Goal: Communication & Community: Participate in discussion

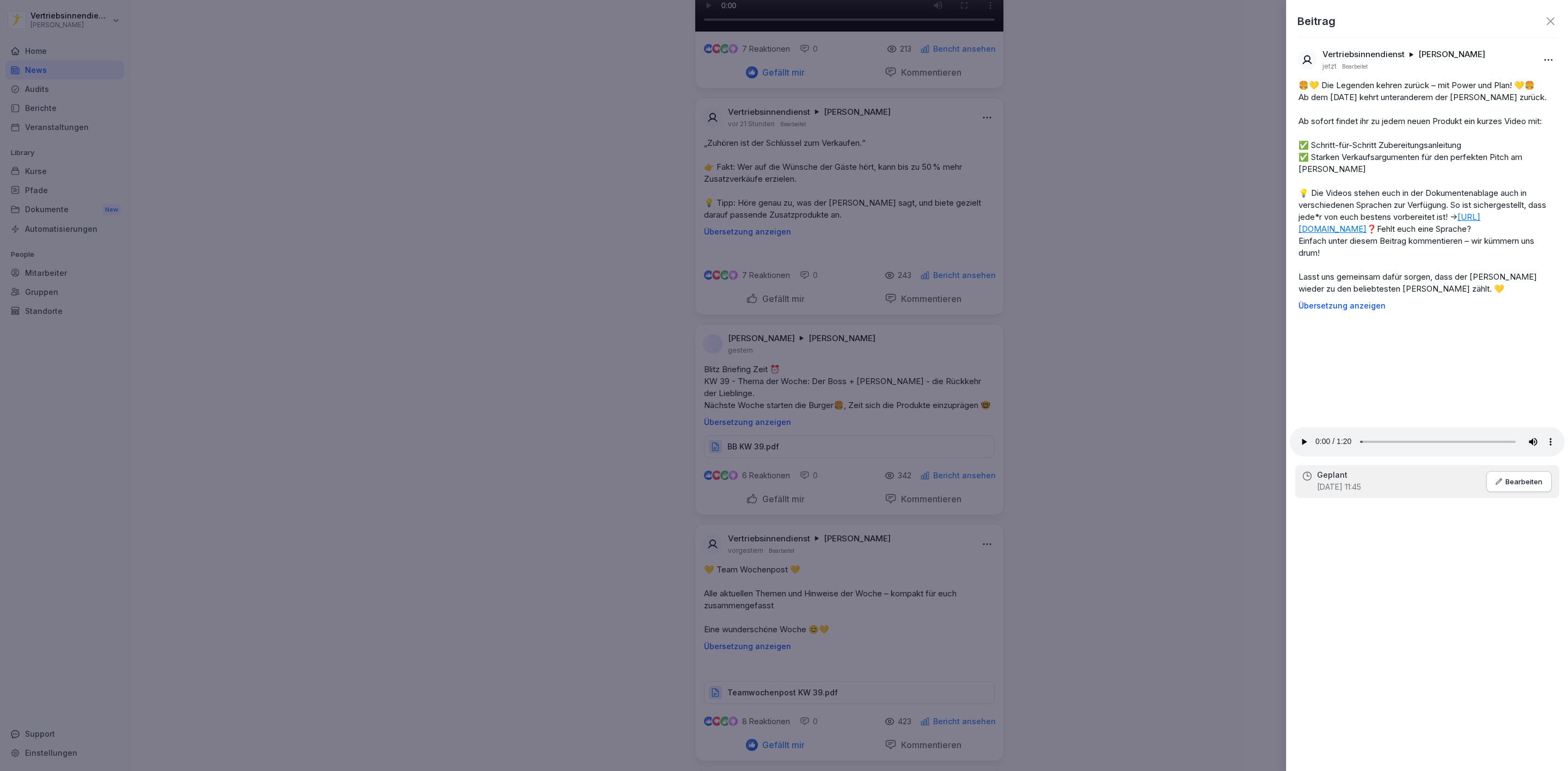
click at [556, 340] on div at bounding box center [784, 385] width 1568 height 771
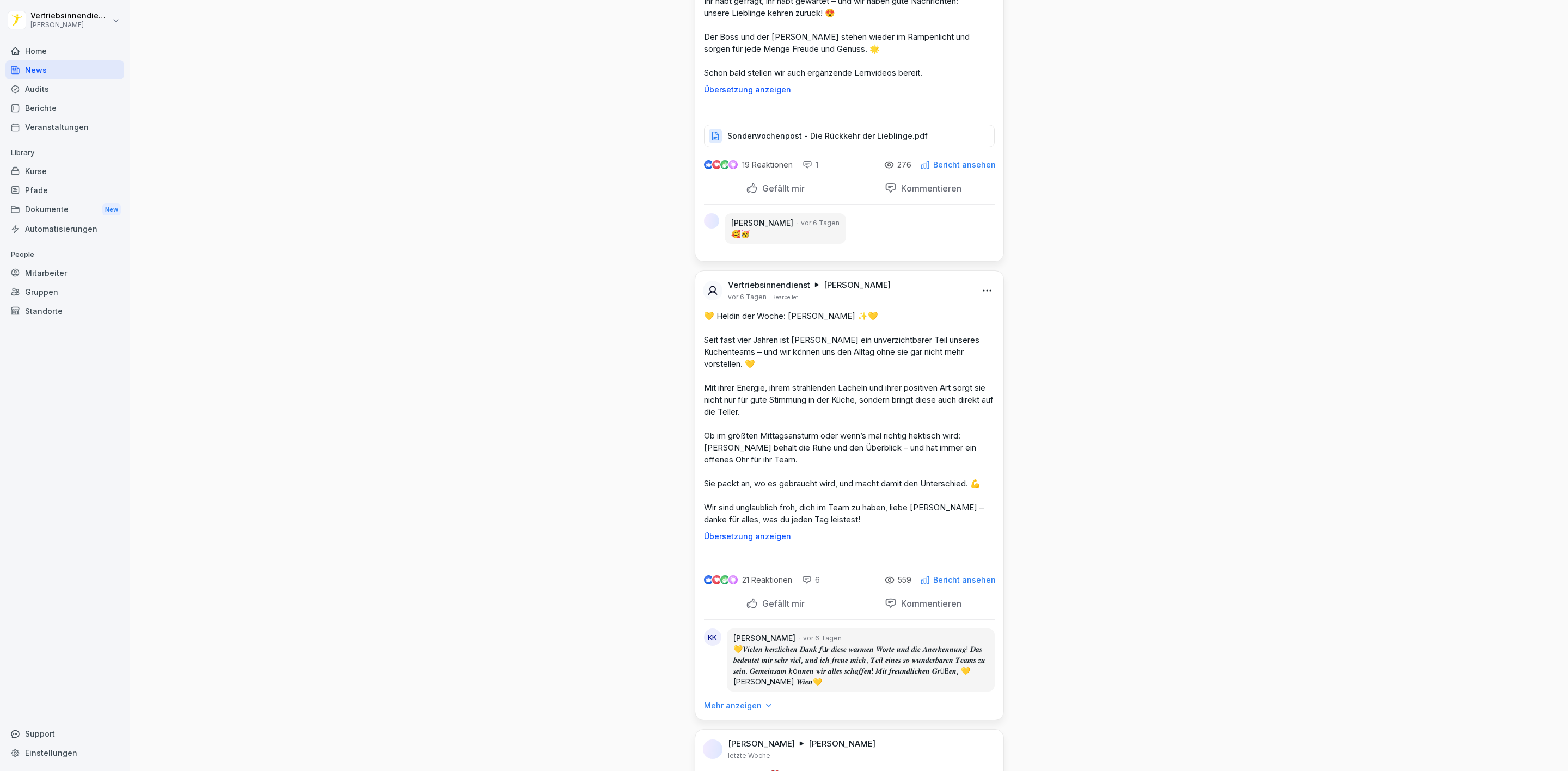
scroll to position [6287, 0]
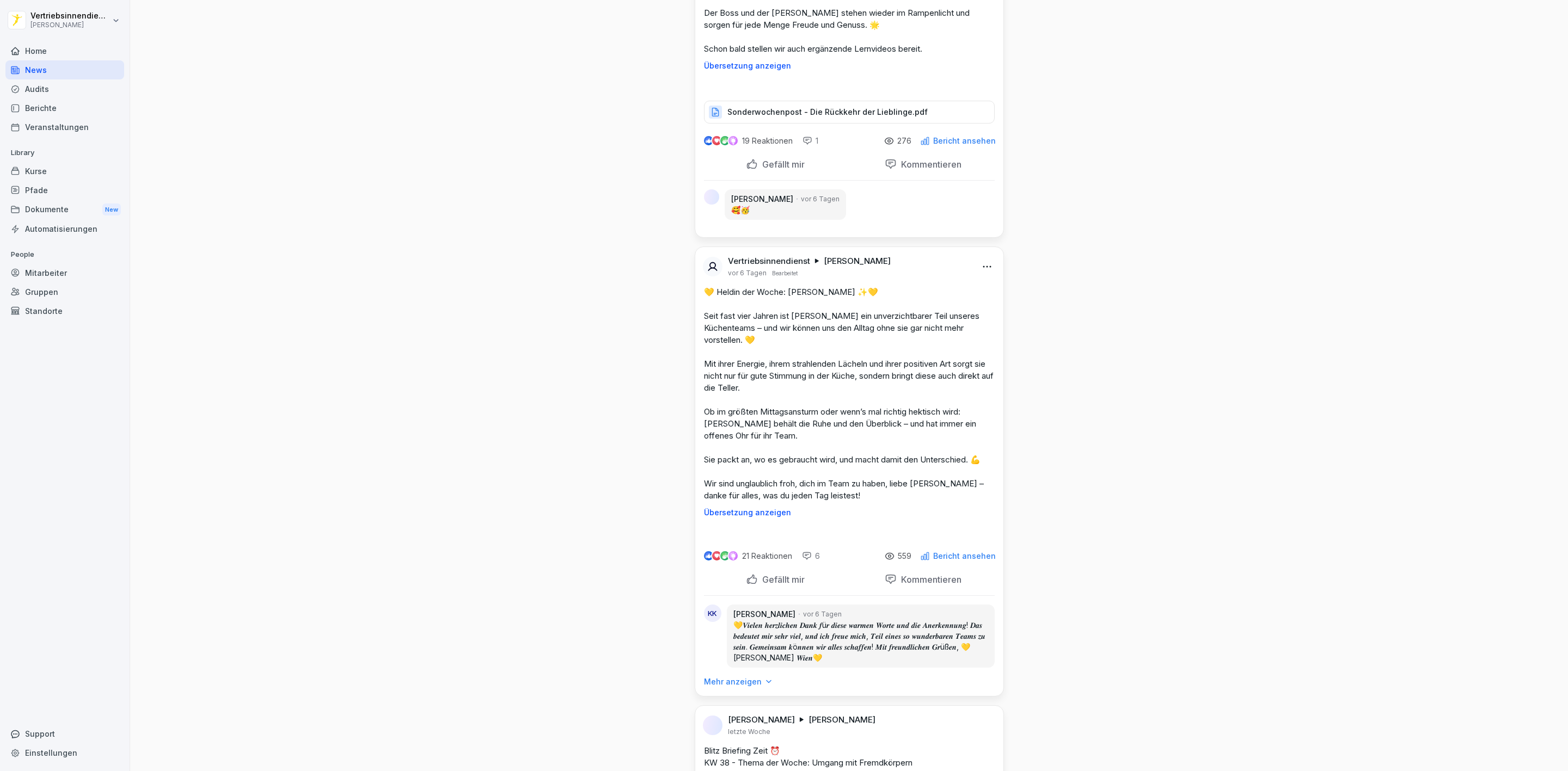
drag, startPoint x: 952, startPoint y: 585, endPoint x: 685, endPoint y: 570, distance: 267.4
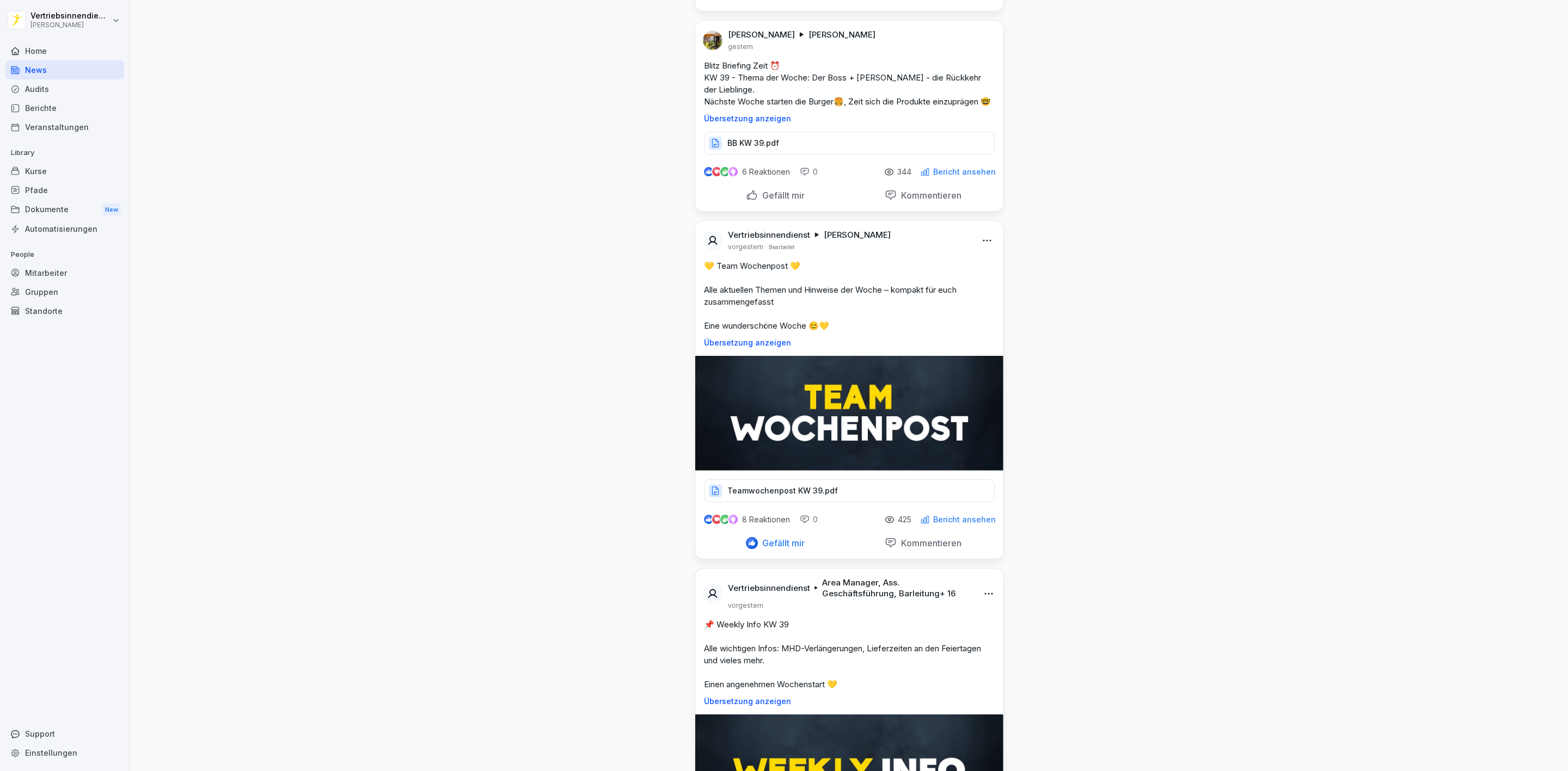
scroll to position [3429, 0]
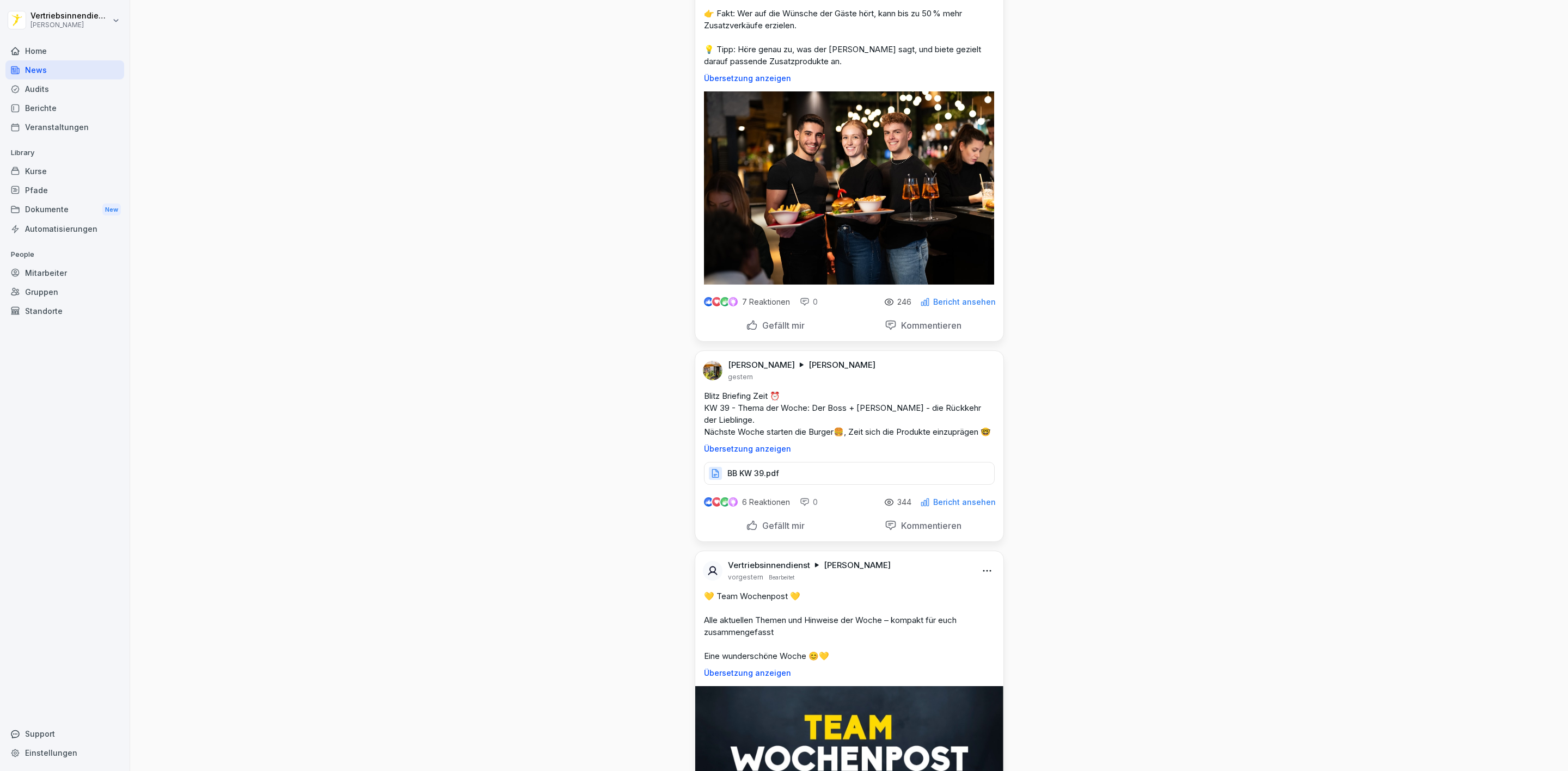
scroll to position [3266, 0]
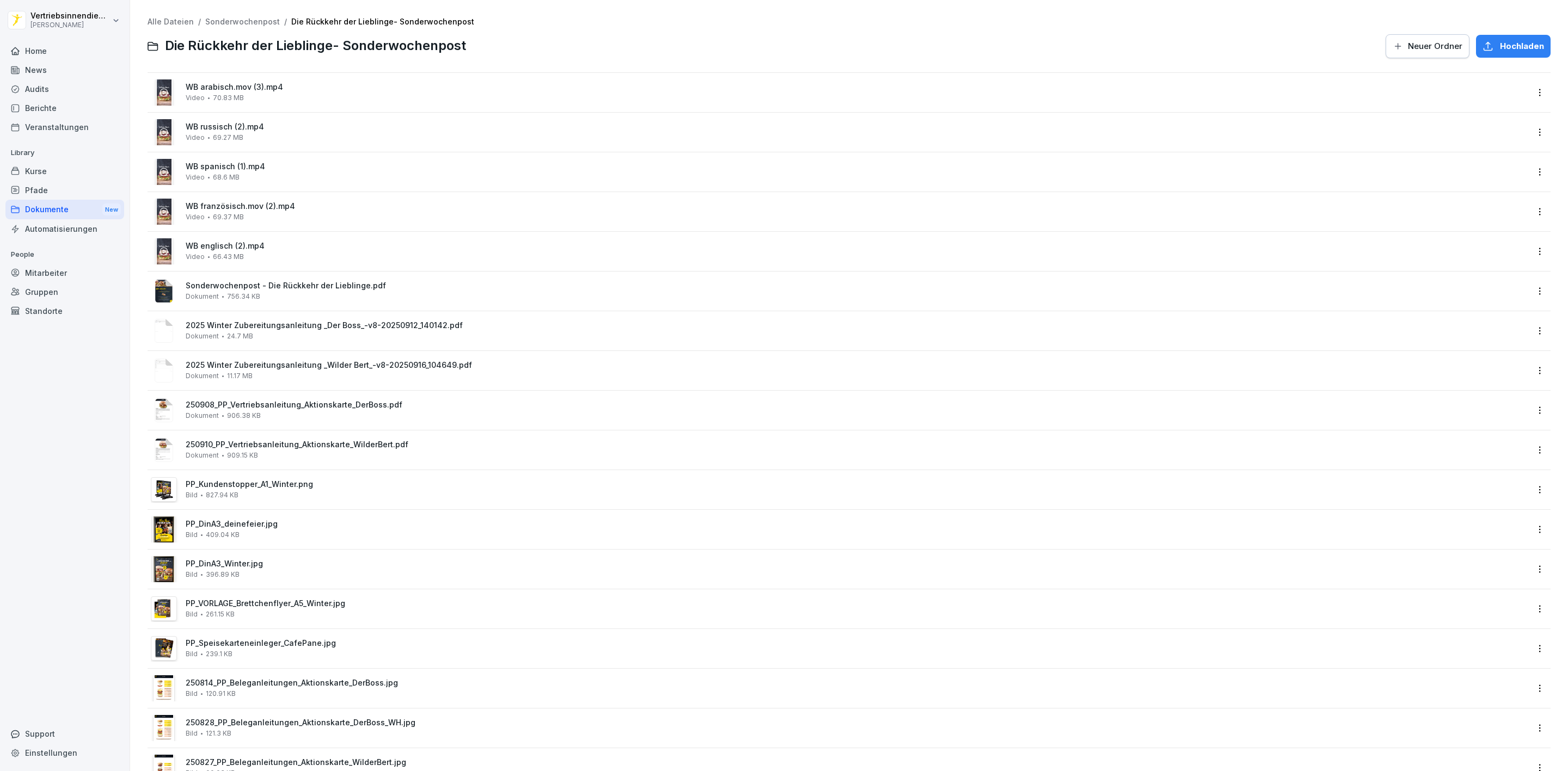
click at [54, 70] on div "News" at bounding box center [65, 69] width 119 height 19
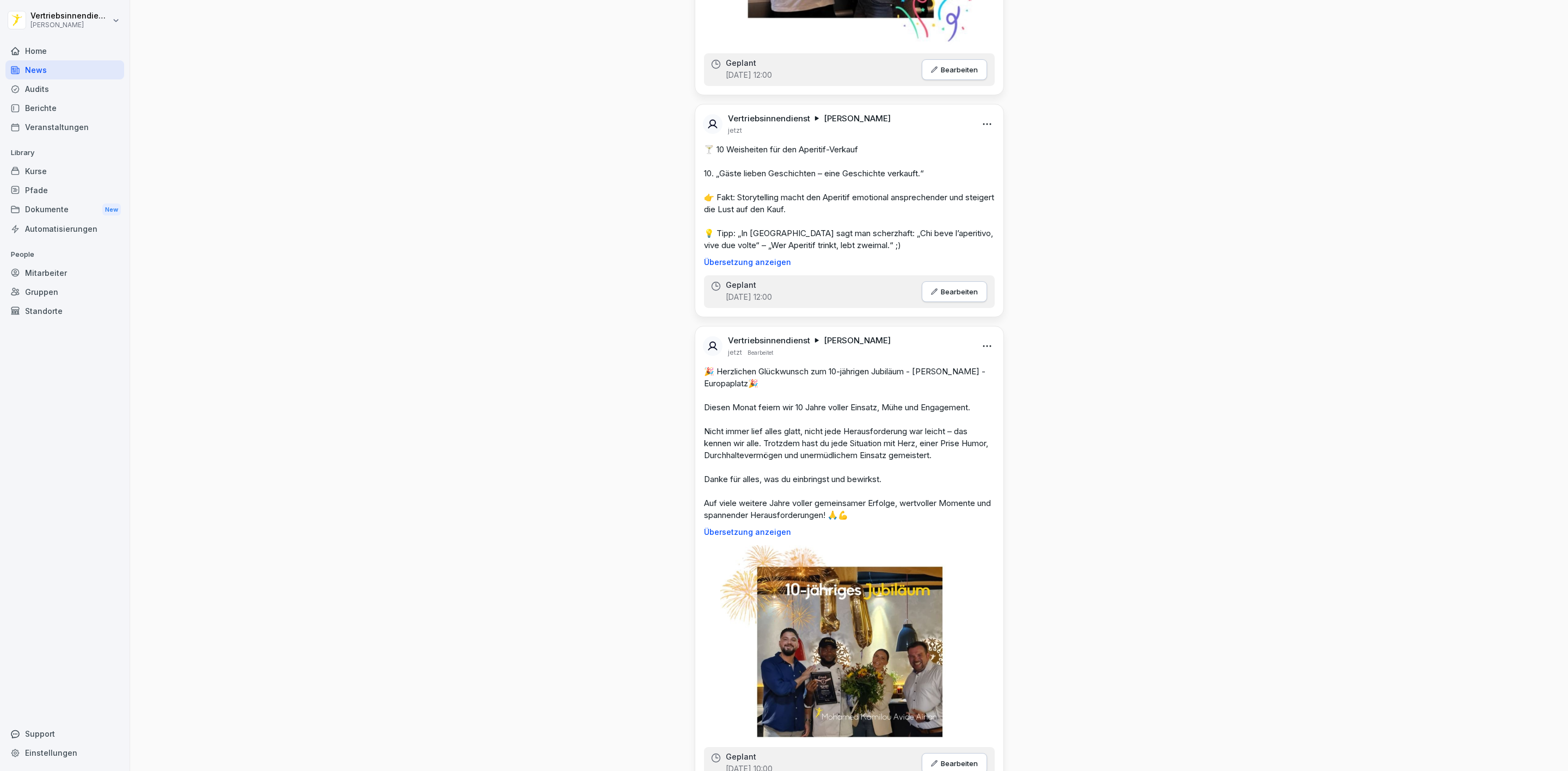
scroll to position [1388, 0]
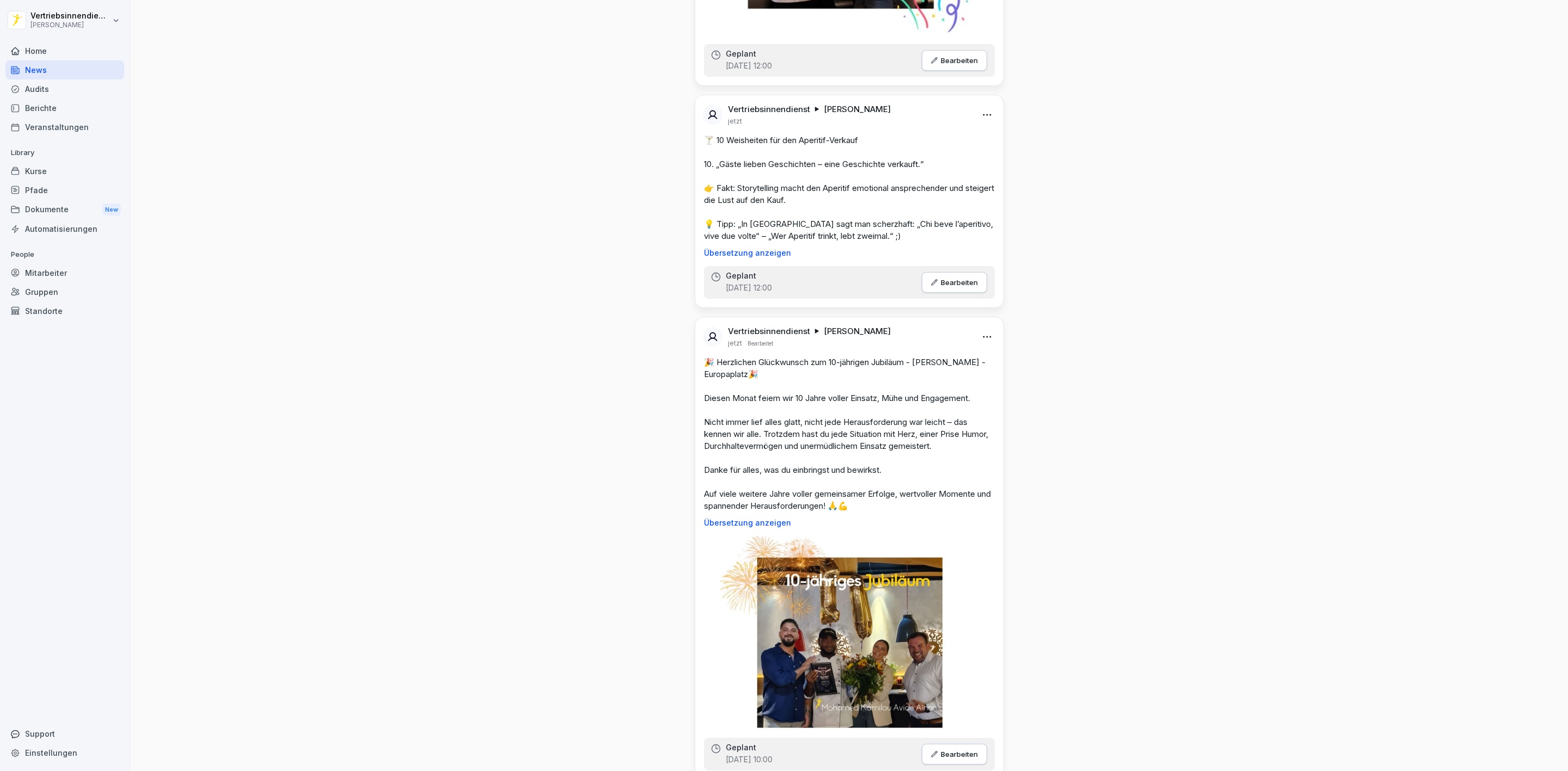
click at [981, 110] on html "Vertriebsinnendienst Peter Pane Home News Audits Berichte Veranstaltungen Libra…" at bounding box center [784, 385] width 1568 height 771
click at [940, 173] on div "Löschen" at bounding box center [920, 168] width 135 height 22
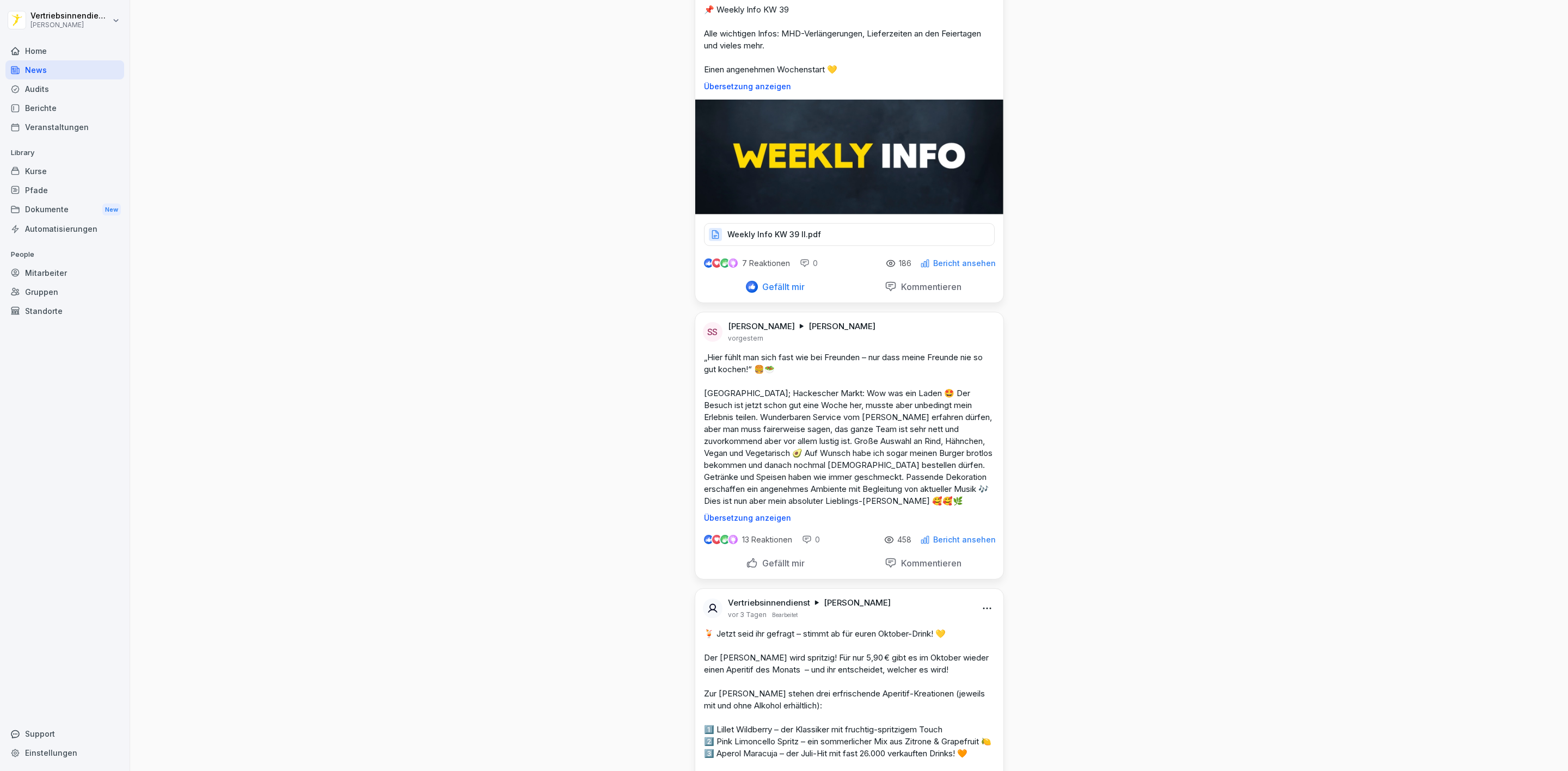
scroll to position [3756, 0]
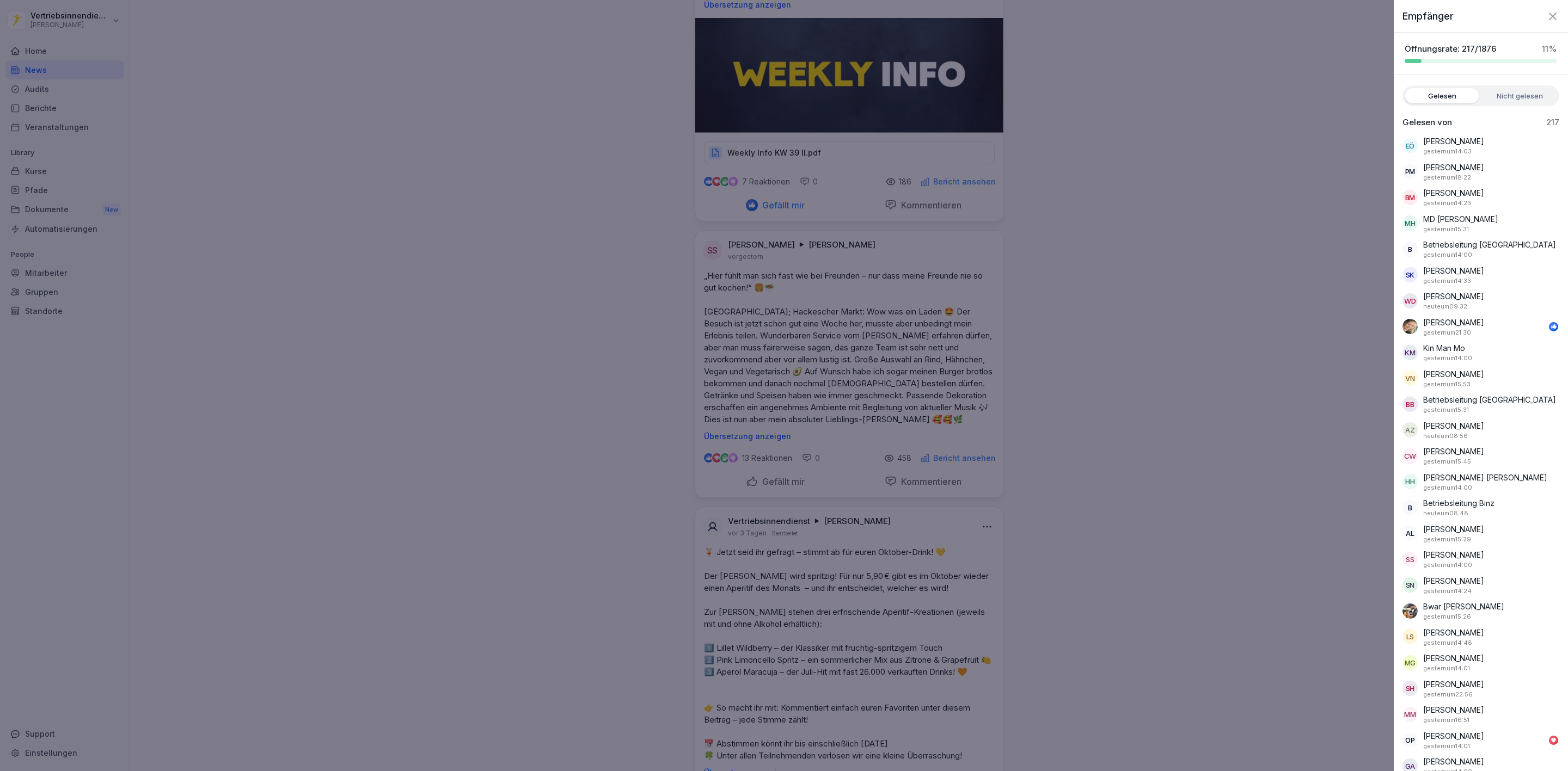
click at [1300, 213] on div at bounding box center [784, 385] width 1568 height 771
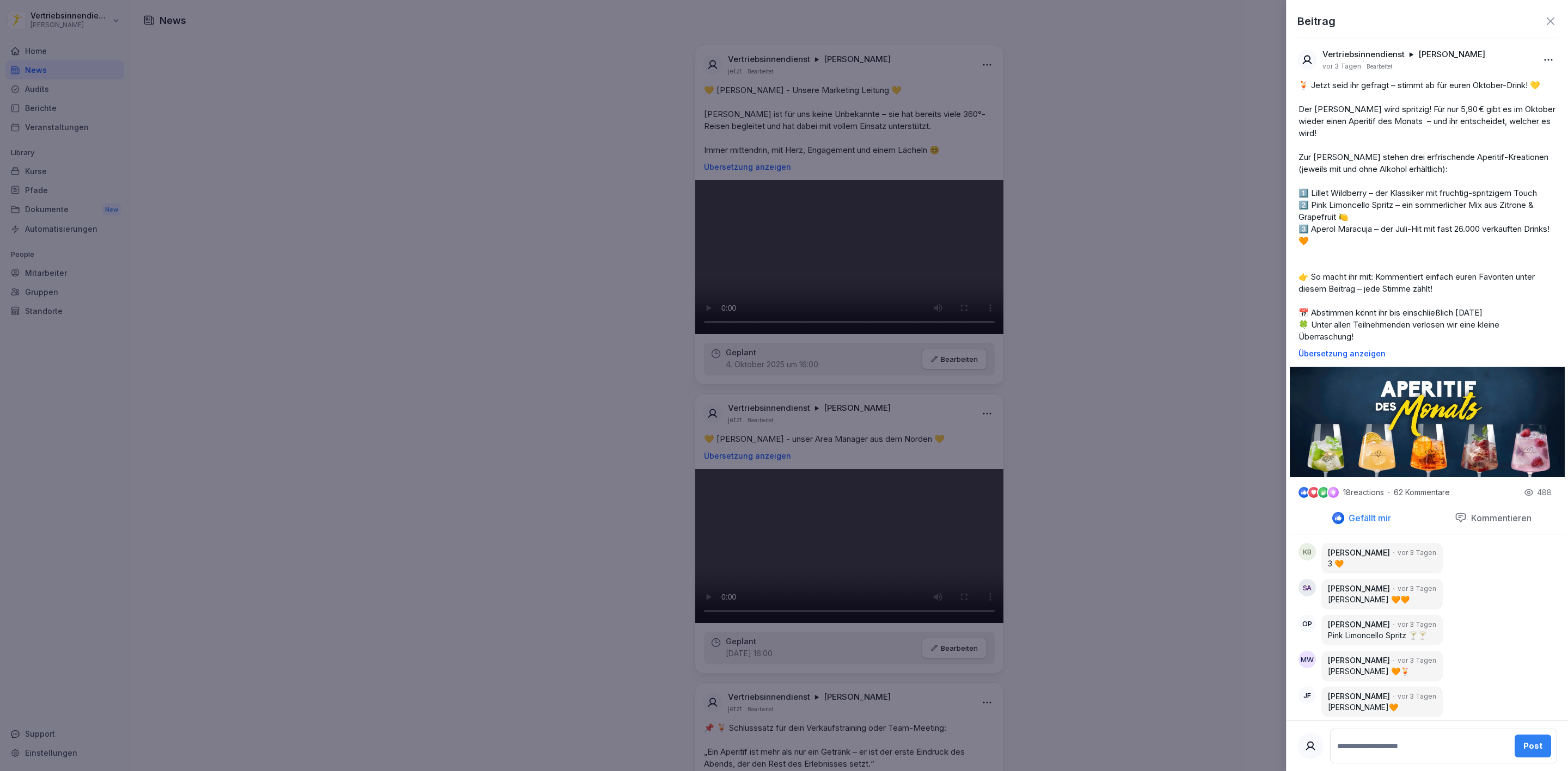
scroll to position [490, 0]
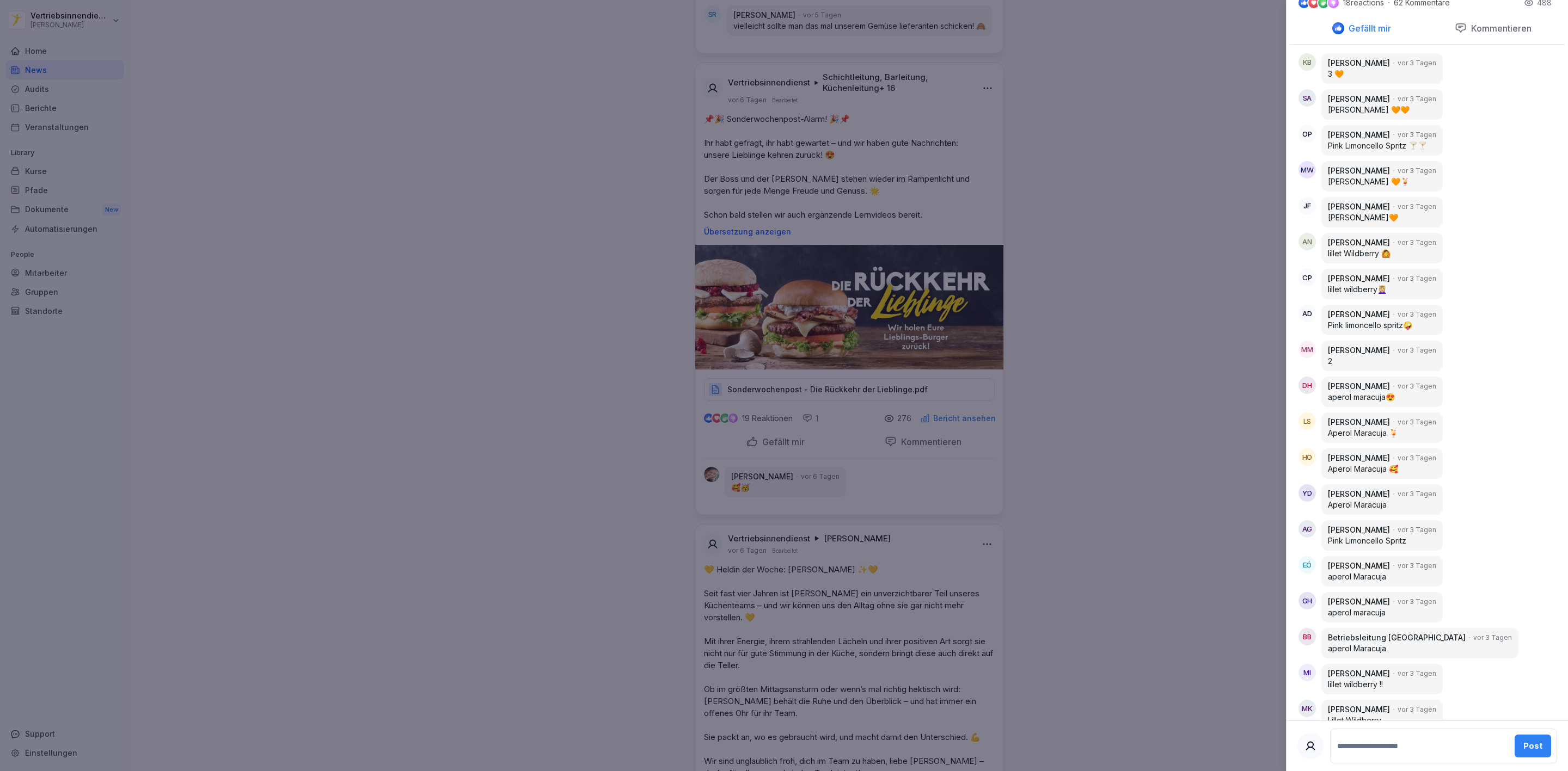
click at [539, 43] on div at bounding box center [784, 385] width 1568 height 771
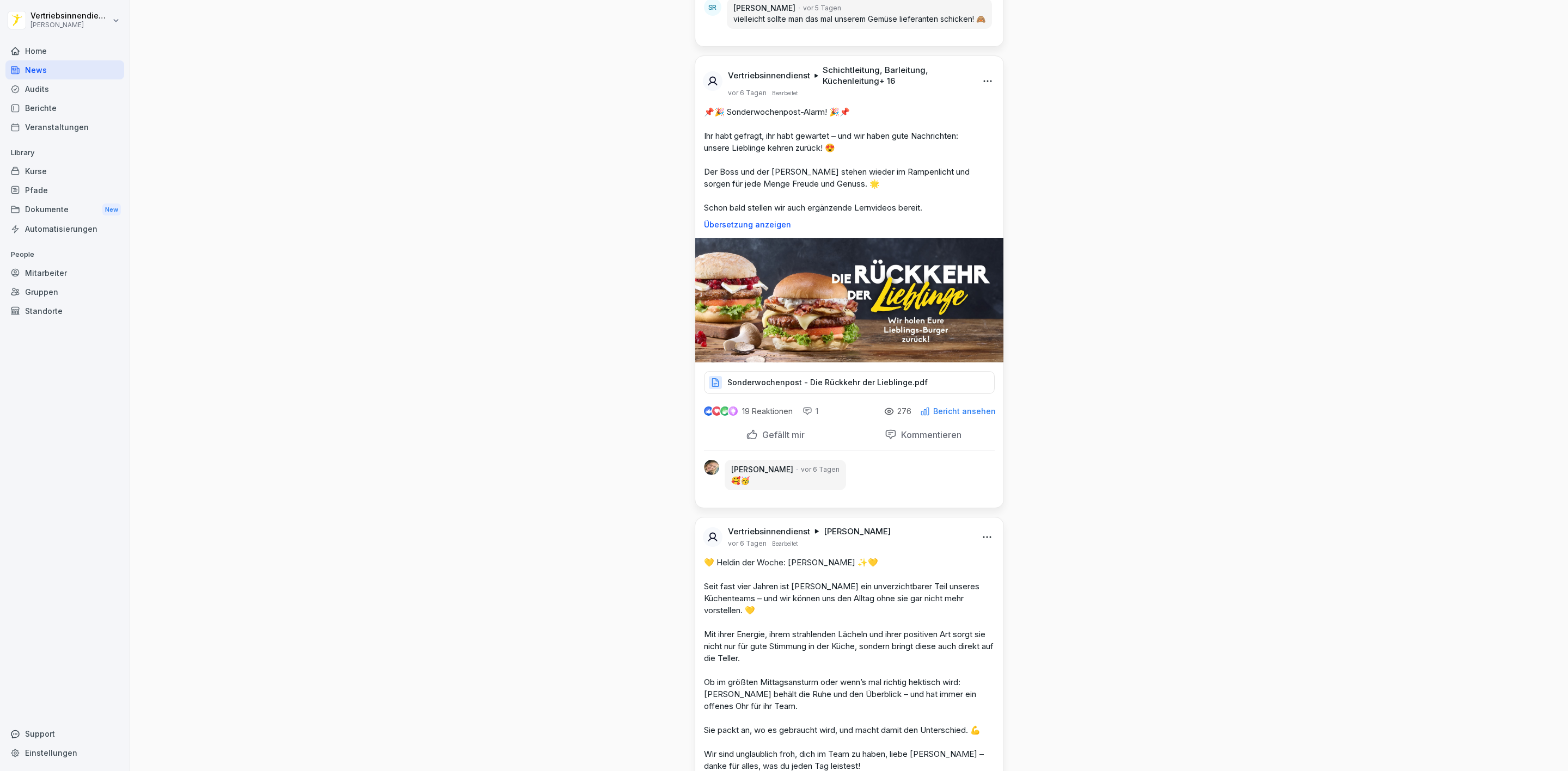
scroll to position [6287, 0]
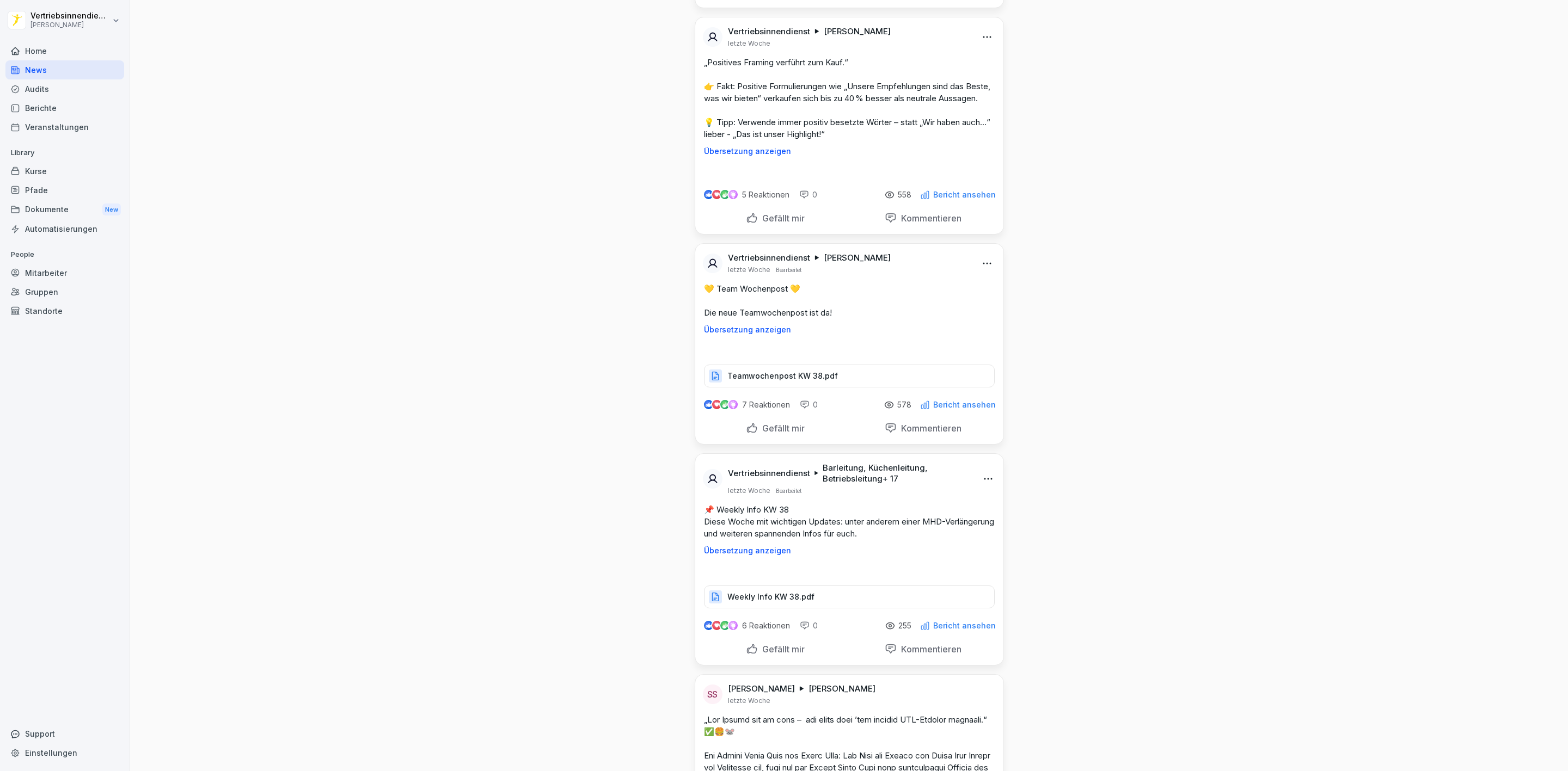
scroll to position [5878, 0]
